Goal: Book appointment/travel/reservation

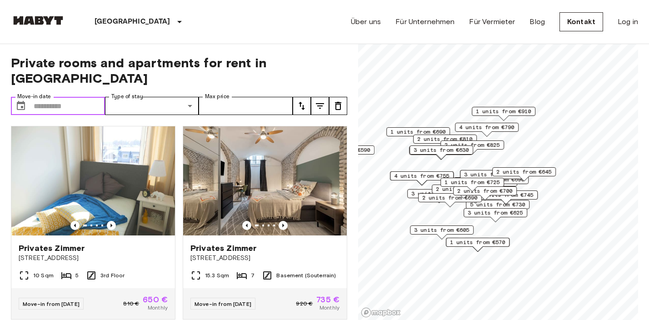
click at [41, 97] on input "Move-in date" at bounding box center [69, 106] width 71 height 18
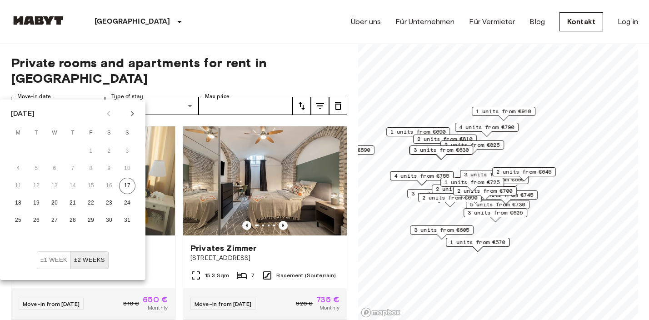
click at [134, 110] on icon "Next month" at bounding box center [132, 113] width 11 height 11
click at [105, 148] on button "6" at bounding box center [109, 151] width 16 height 16
type input "**********"
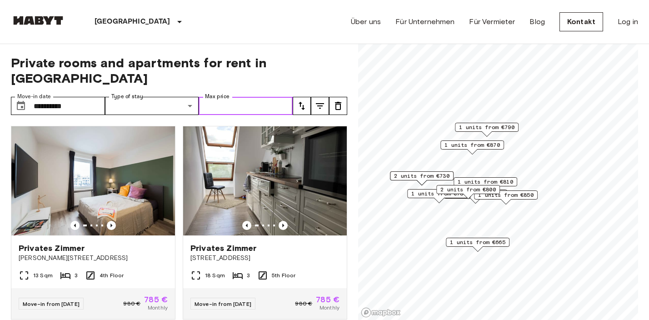
click at [263, 97] on input "Max price" at bounding box center [246, 106] width 94 height 18
type input "****"
click at [323, 62] on span "Private rooms and apartments for rent in [GEOGRAPHIC_DATA]" at bounding box center [179, 70] width 336 height 31
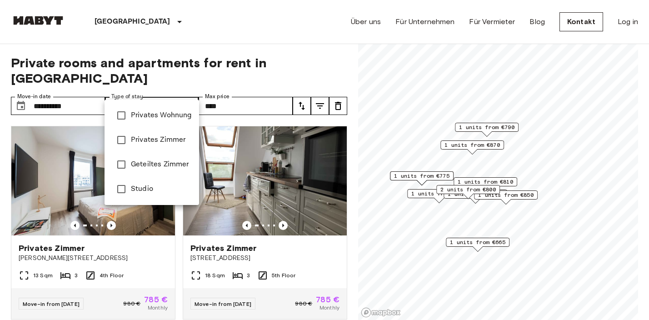
click at [153, 116] on span "Privates Wohnung" at bounding box center [161, 115] width 61 height 11
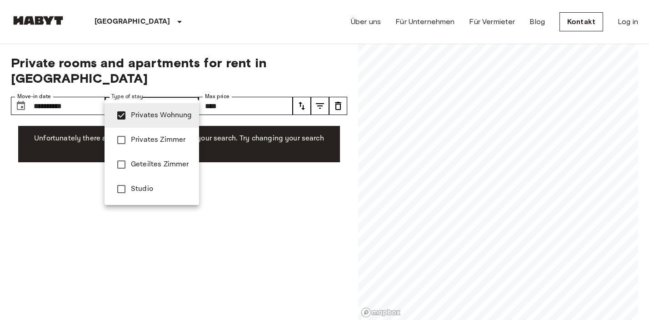
click at [150, 136] on span "Privates Zimmer" at bounding box center [161, 140] width 61 height 11
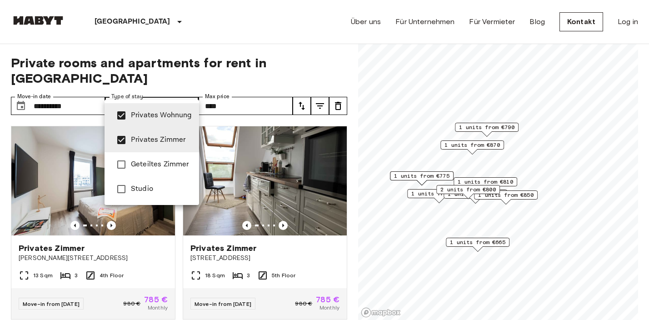
click at [132, 185] on span "Studio" at bounding box center [161, 189] width 61 height 11
type input "**********"
click at [319, 54] on div at bounding box center [324, 160] width 649 height 320
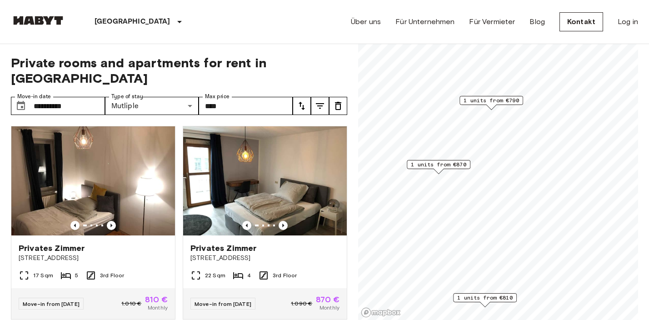
click at [494, 100] on span "1 units from €790" at bounding box center [491, 100] width 55 height 8
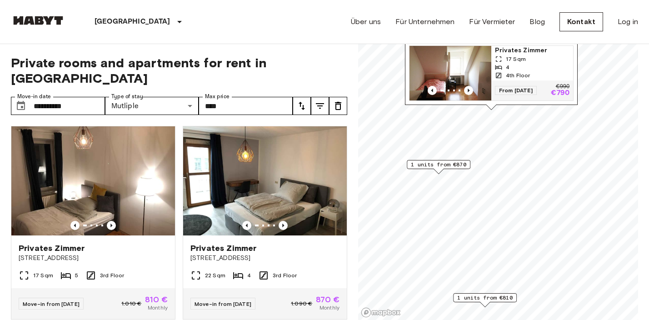
click at [461, 161] on span "1 units from €870" at bounding box center [438, 164] width 55 height 8
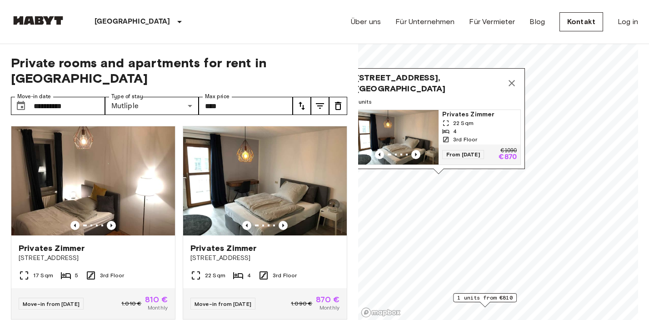
click at [464, 90] on span "[STREET_ADDRESS], [GEOGRAPHIC_DATA]" at bounding box center [429, 83] width 146 height 22
click at [459, 116] on span "Privates Zimmer" at bounding box center [479, 114] width 75 height 9
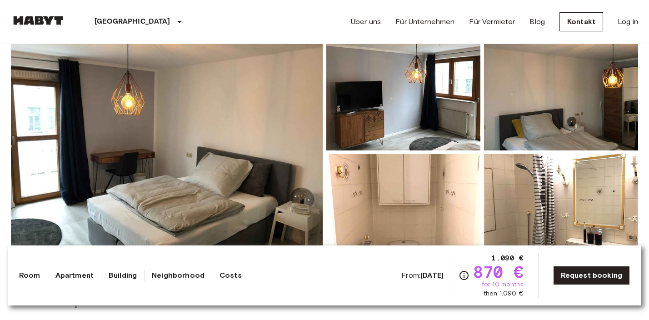
scroll to position [137, 0]
